Goal: Transaction & Acquisition: Subscribe to service/newsletter

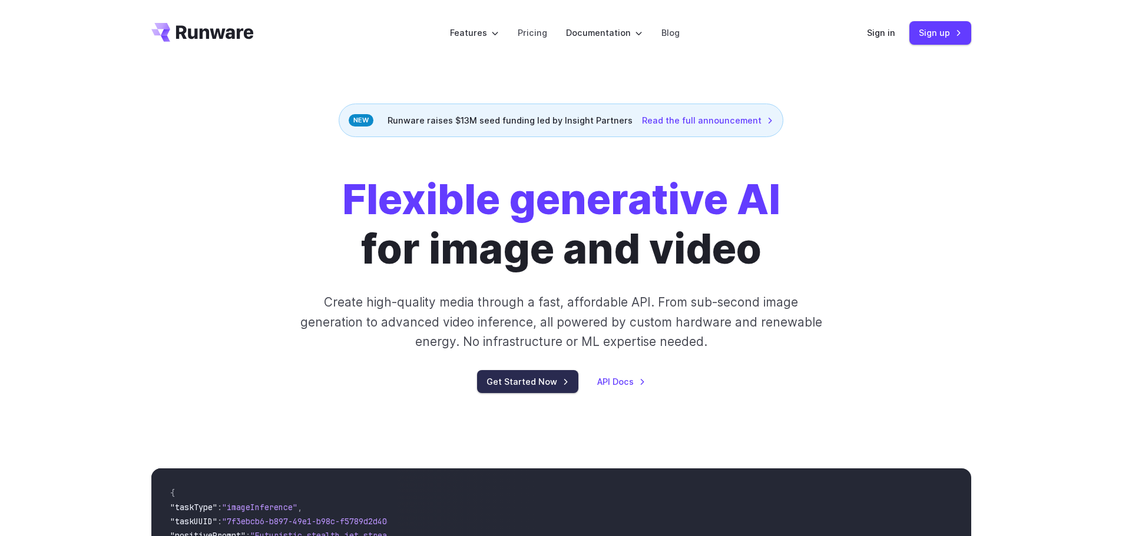
click at [518, 381] on link "Get Started Now" at bounding box center [527, 381] width 101 height 23
drag, startPoint x: 450, startPoint y: 111, endPoint x: 464, endPoint y: 130, distance: 24.0
click at [456, 122] on div "Runware raises $13M seed funding led by Insight Partners Read the full announce…" at bounding box center [561, 121] width 445 height 34
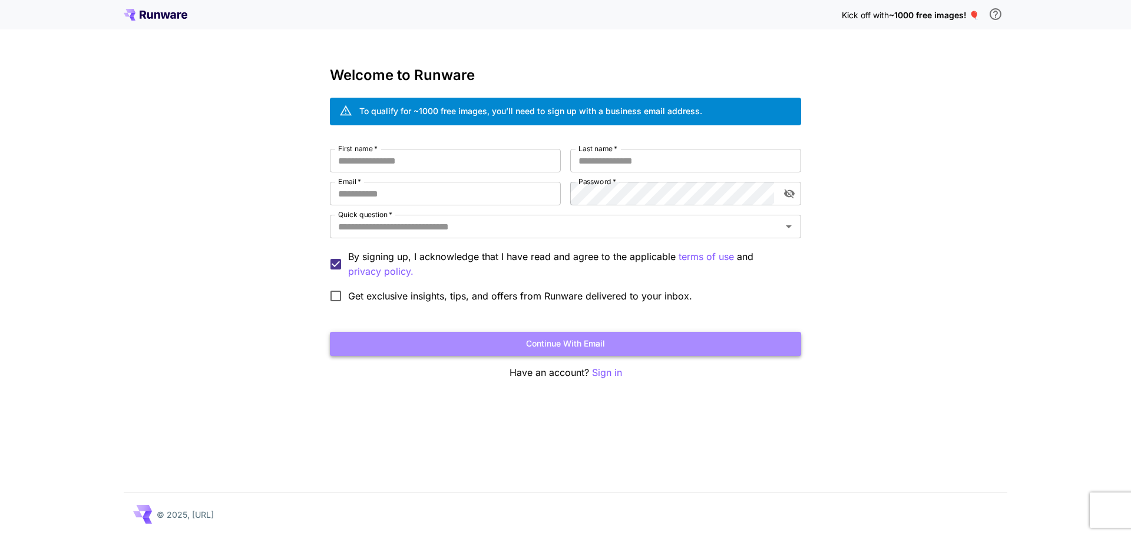
click at [669, 345] on button "Continue with email" at bounding box center [565, 344] width 471 height 24
